Goal: Information Seeking & Learning: Compare options

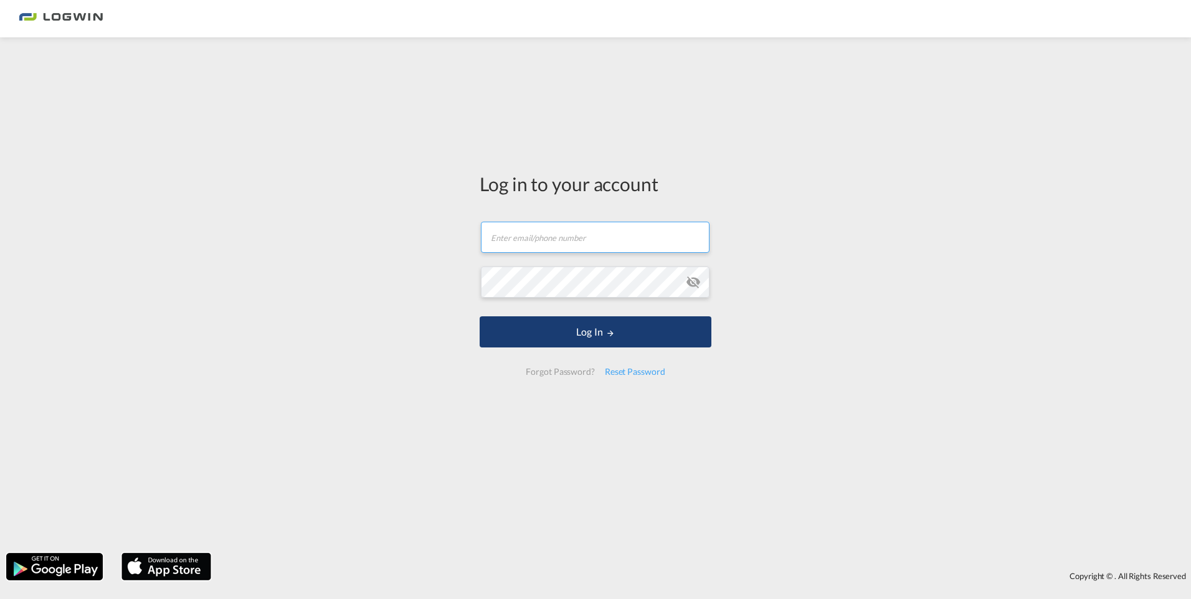
type input "[PERSON_NAME][EMAIL_ADDRESS][DOMAIN_NAME]"
click at [587, 329] on button "Log In" at bounding box center [596, 331] width 232 height 31
